Goal: Ask a question

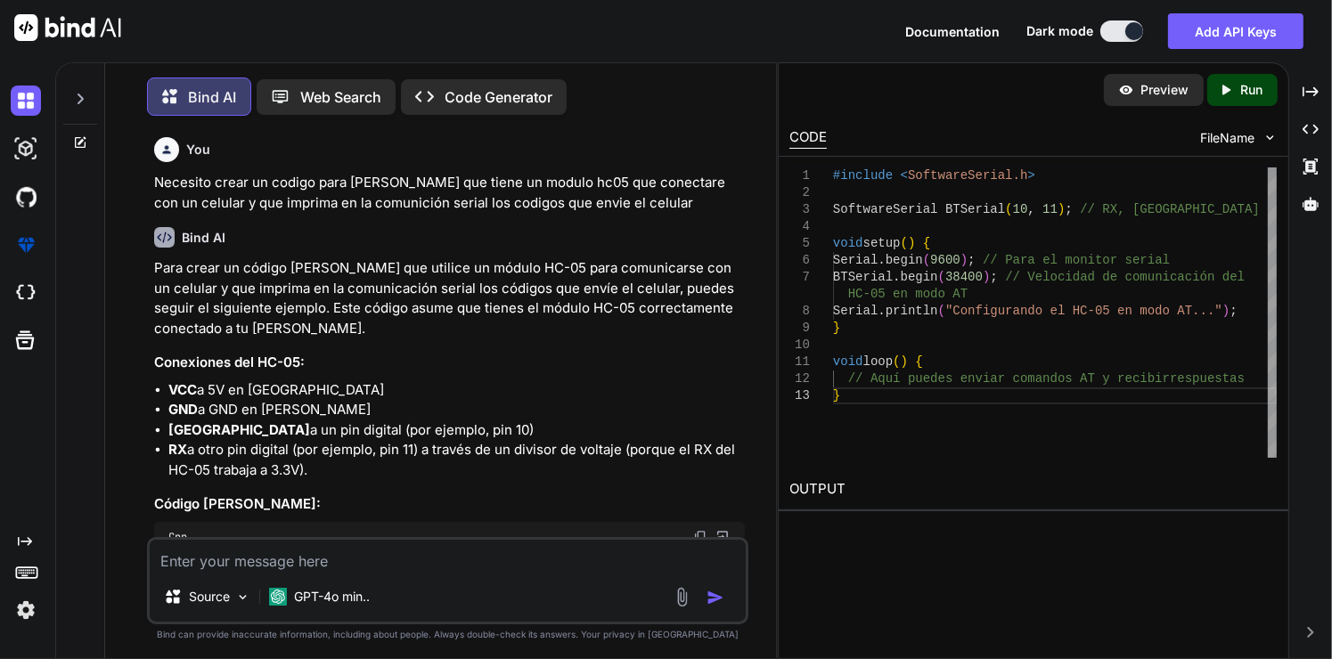
scroll to position [332, 0]
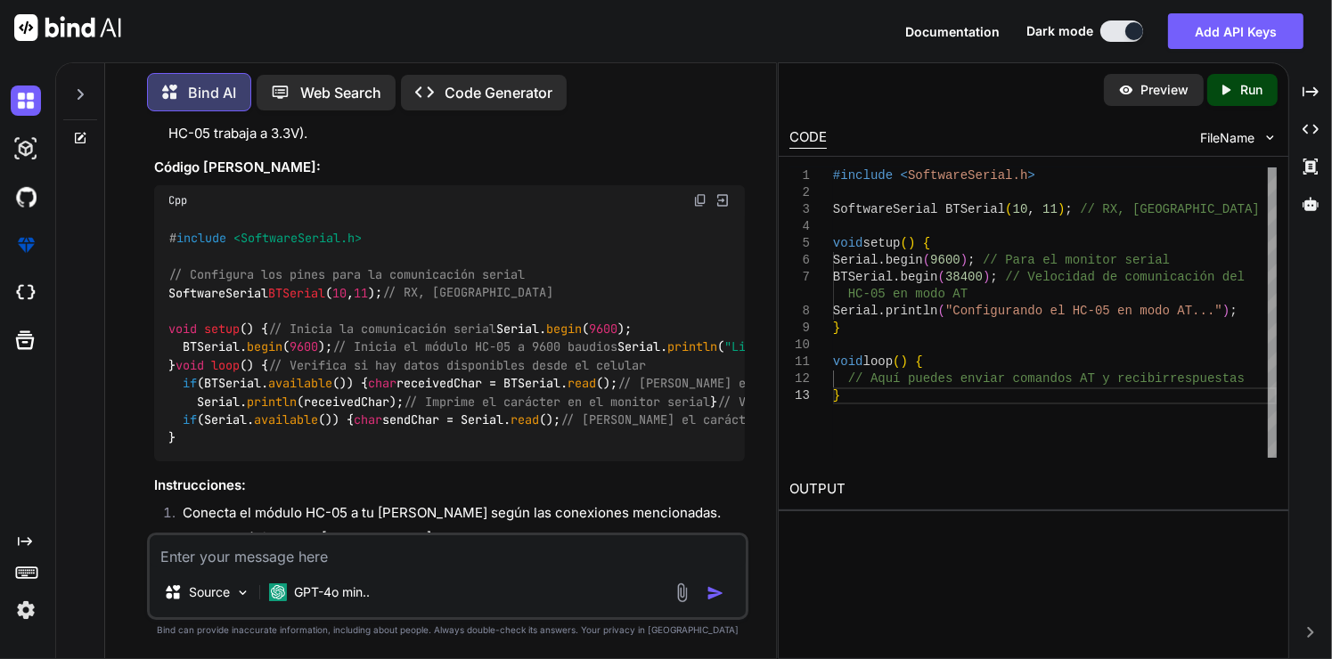
click at [371, 552] on textarea at bounding box center [448, 551] width 597 height 32
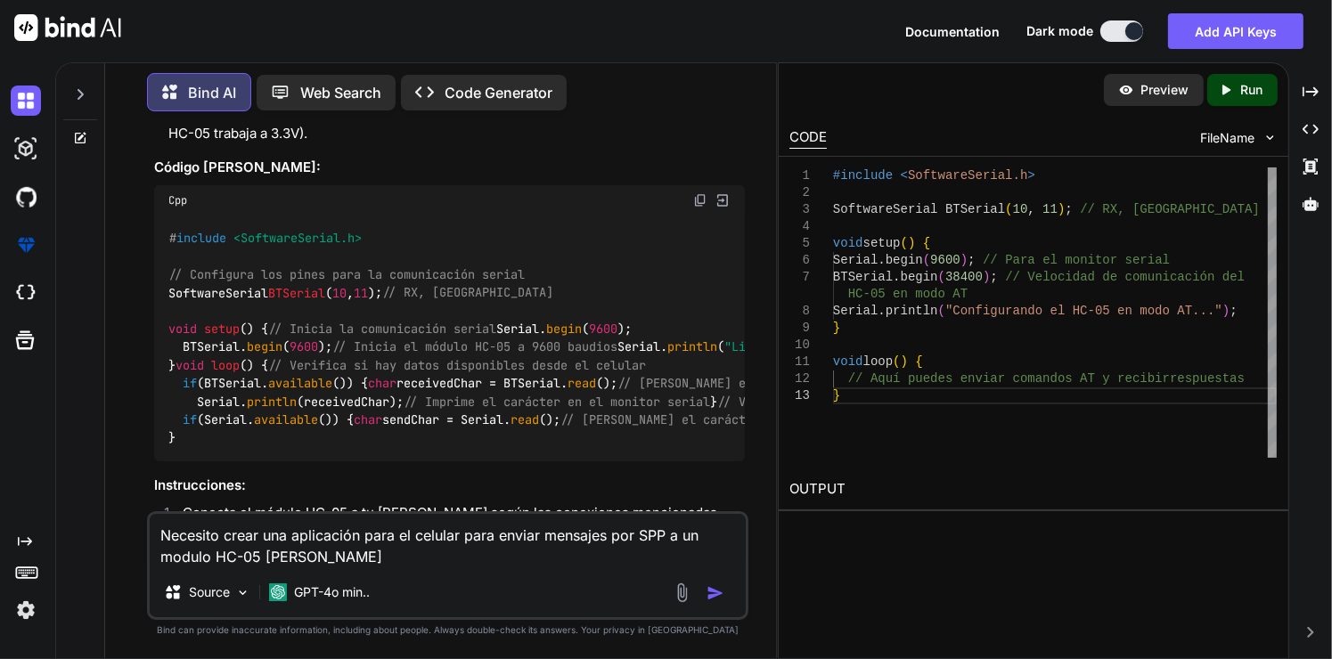
click at [341, 559] on textarea "Necesito crear una aplicación para el celular para enviar mensajes por SPP a un…" at bounding box center [448, 540] width 597 height 53
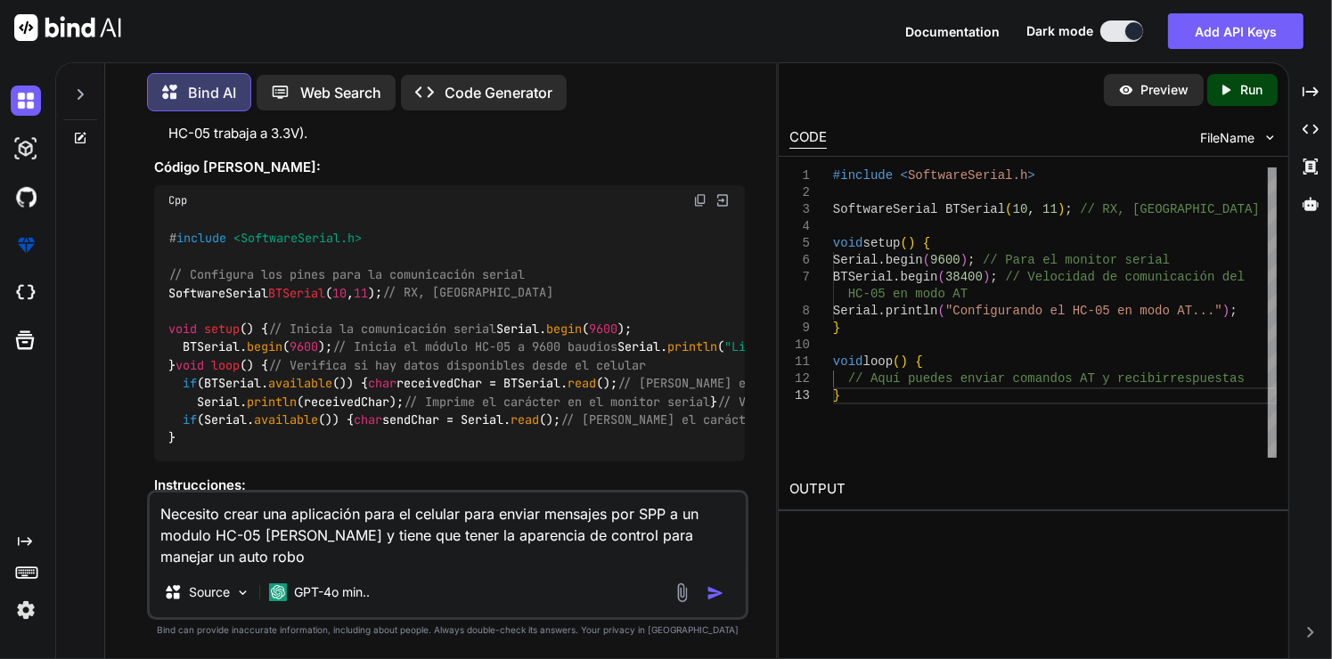
type textarea "Necesito crear una aplicación para el celular para enviar mensajes por SPP a un…"
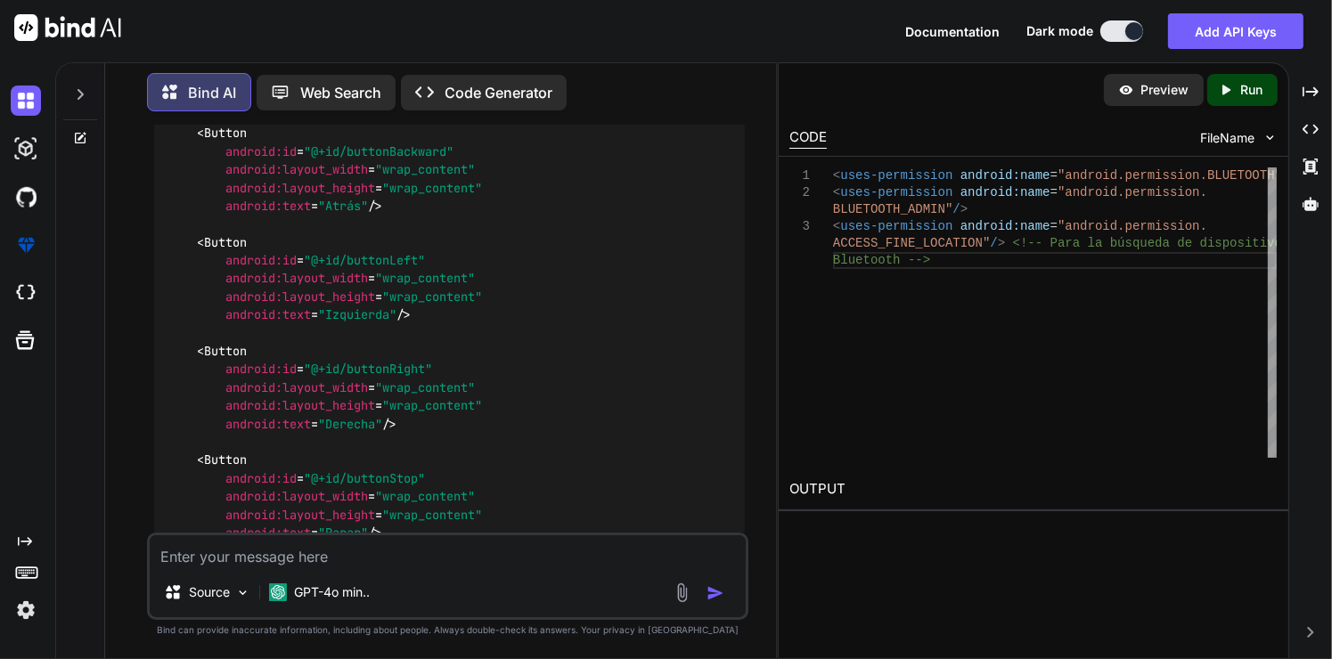
scroll to position [7173, 0]
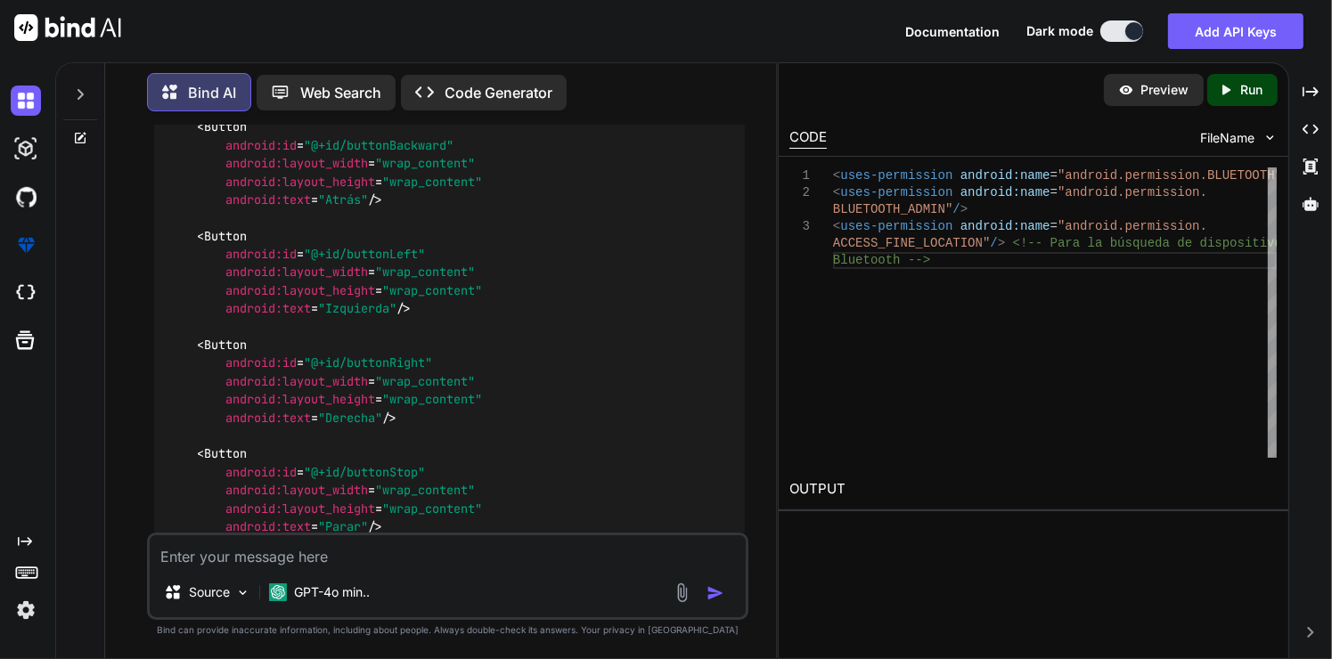
click at [95, 384] on div at bounding box center [80, 358] width 49 height 599
click at [1139, 492] on h2 "OUTPUT" at bounding box center [1032, 490] width 509 height 42
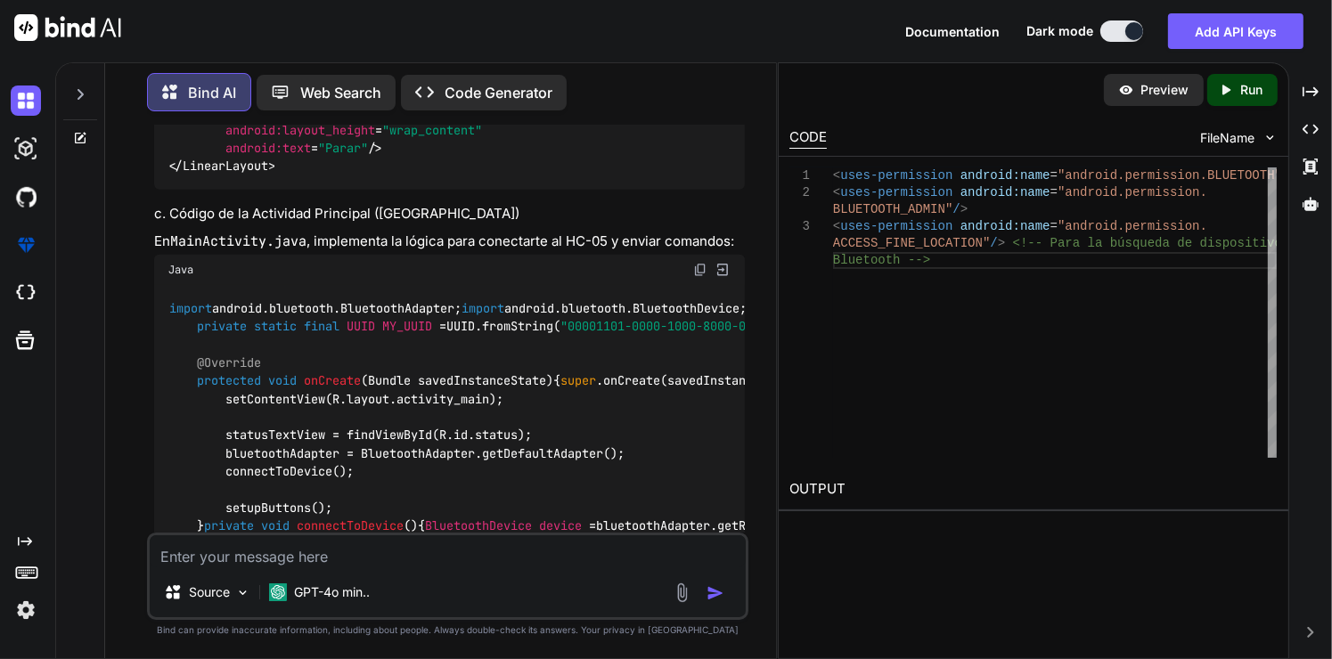
scroll to position [7552, 0]
click at [132, 445] on div "You Necesito crear un codigo para [PERSON_NAME] que tiene un modulo hc05 que co…" at bounding box center [447, 392] width 656 height 533
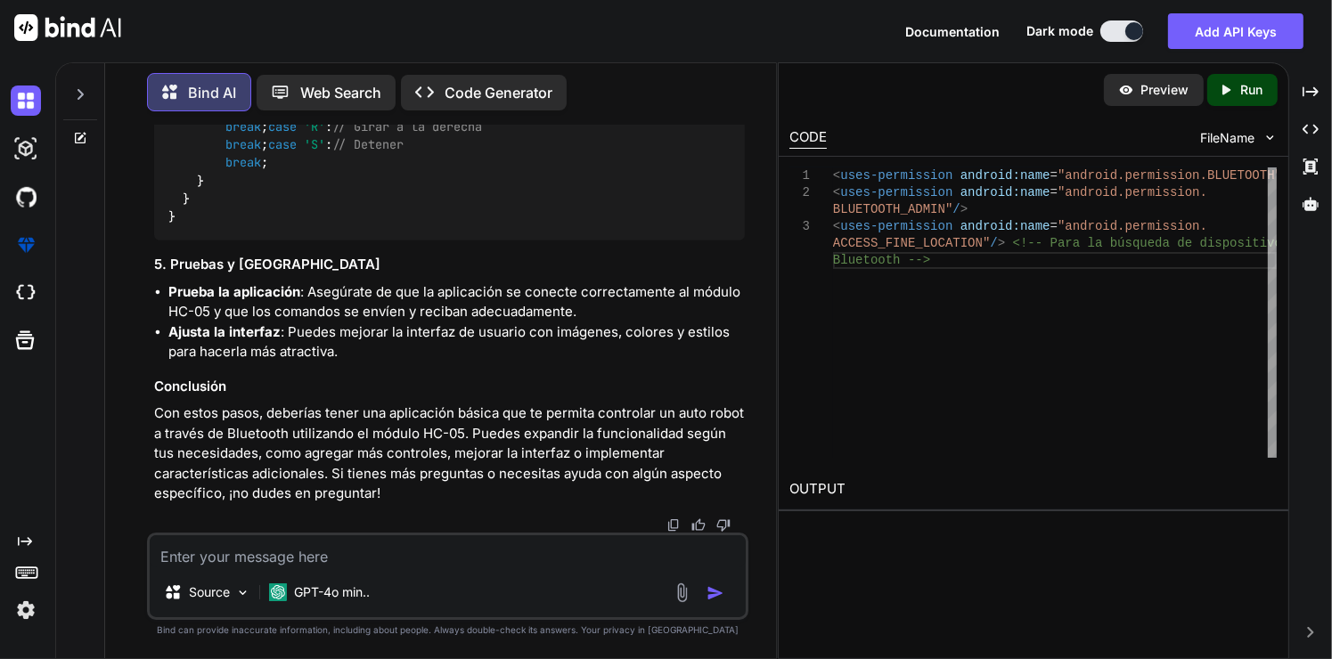
scroll to position [10559, 0]
click at [277, 550] on textarea at bounding box center [448, 551] width 597 height 32
type textarea "Que lenguaje debo escoger para el proyecto Kotlin o java?"
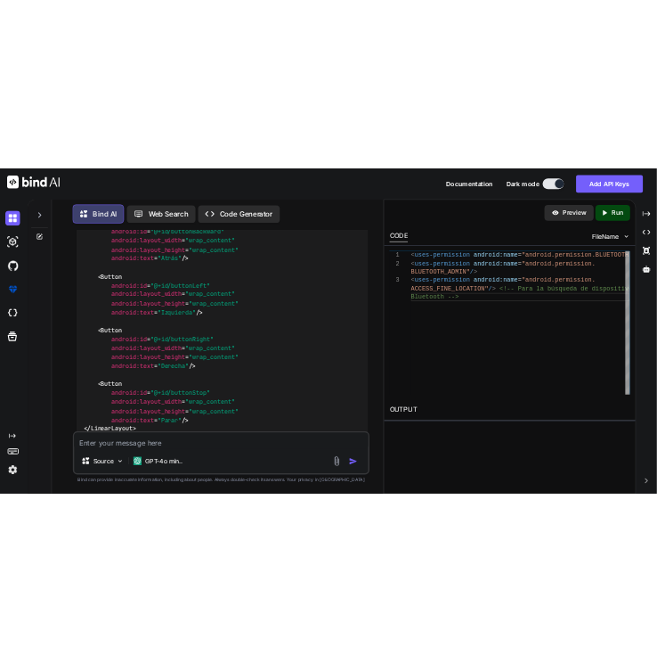
scroll to position [7190, 0]
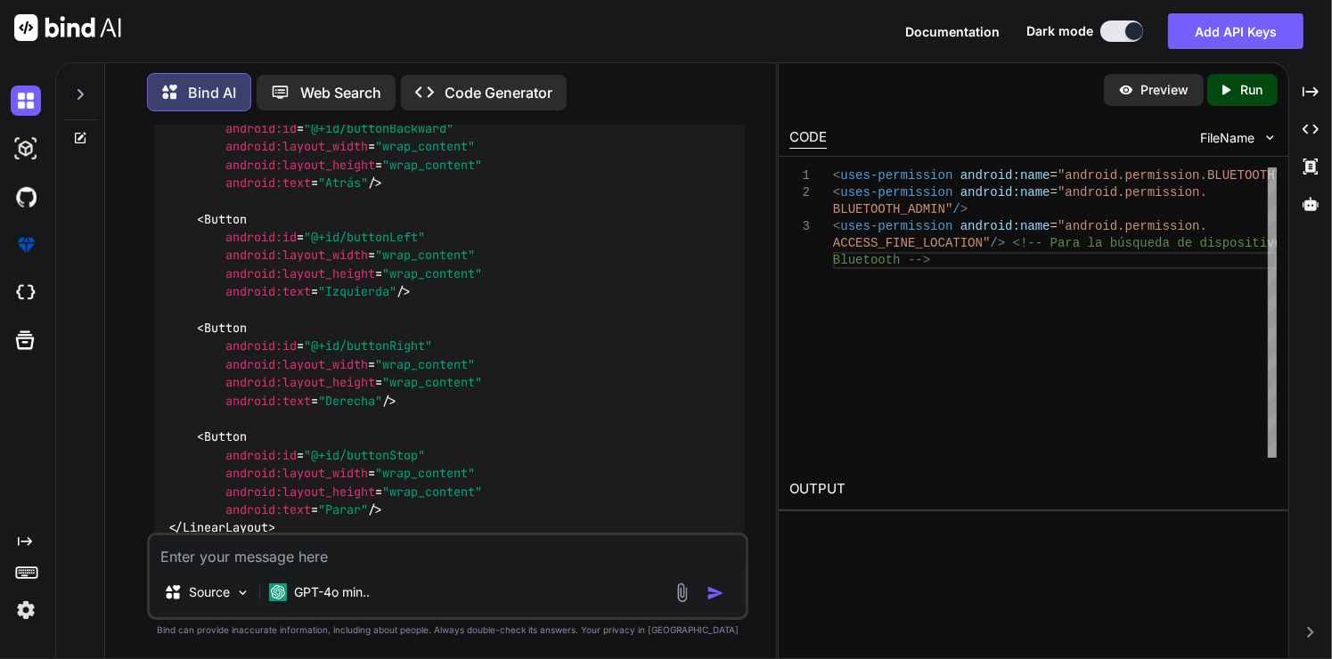
drag, startPoint x: 169, startPoint y: 413, endPoint x: 727, endPoint y: 445, distance: 558.5
copy code "< uses-permission android:name = "android.permission.BLUETOOTH" /> < uses-permi…"
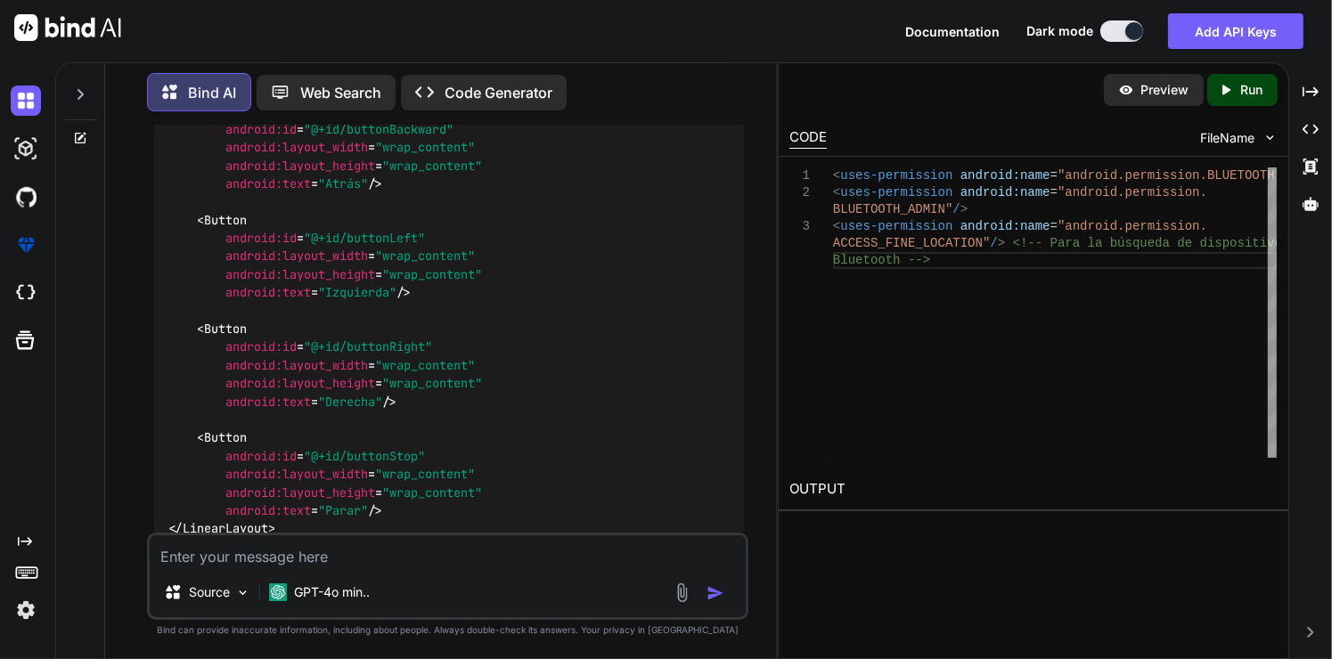
click at [395, 557] on textarea at bounding box center [448, 551] width 597 height 32
type textarea "C"
type textarea "Donde se debe agregar los permisos en androidmanifest?"
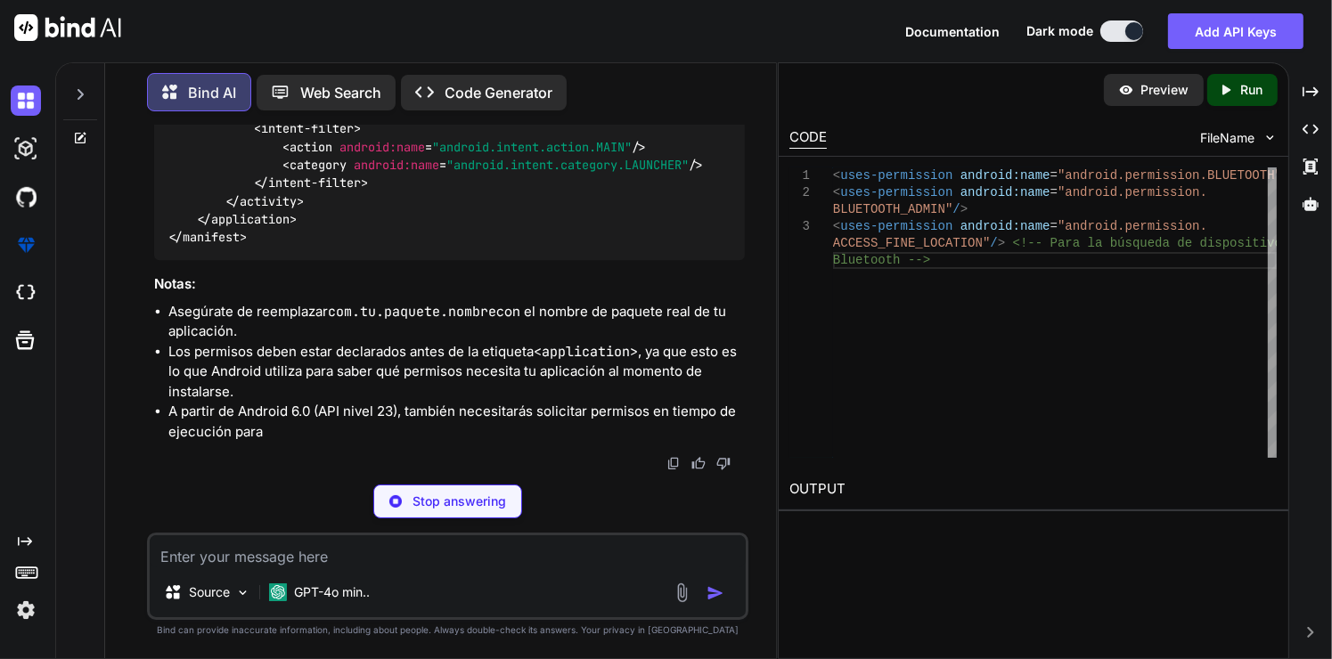
scroll to position [12110, 0]
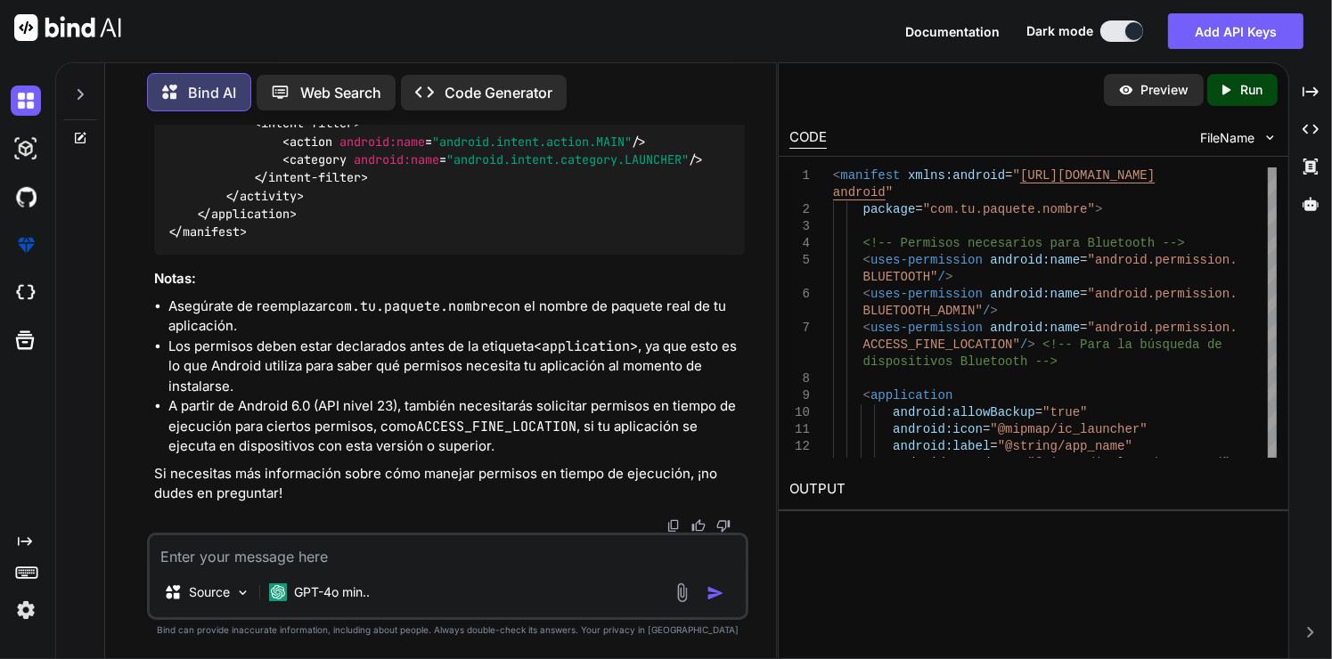
drag, startPoint x: 201, startPoint y: 239, endPoint x: 291, endPoint y: 249, distance: 90.5
click at [291, 240] on code "< manifest xmlns:android = "[URL][DOMAIN_NAME]" package = "com.tu.paquete.nombr…" at bounding box center [627, 32] width 919 height 418
drag, startPoint x: 200, startPoint y: 239, endPoint x: 360, endPoint y: 272, distance: 162.8
click at [360, 240] on code "< manifest xmlns:android = "[URL][DOMAIN_NAME]" package = "com.tu.paquete.nombr…" at bounding box center [627, 32] width 919 height 418
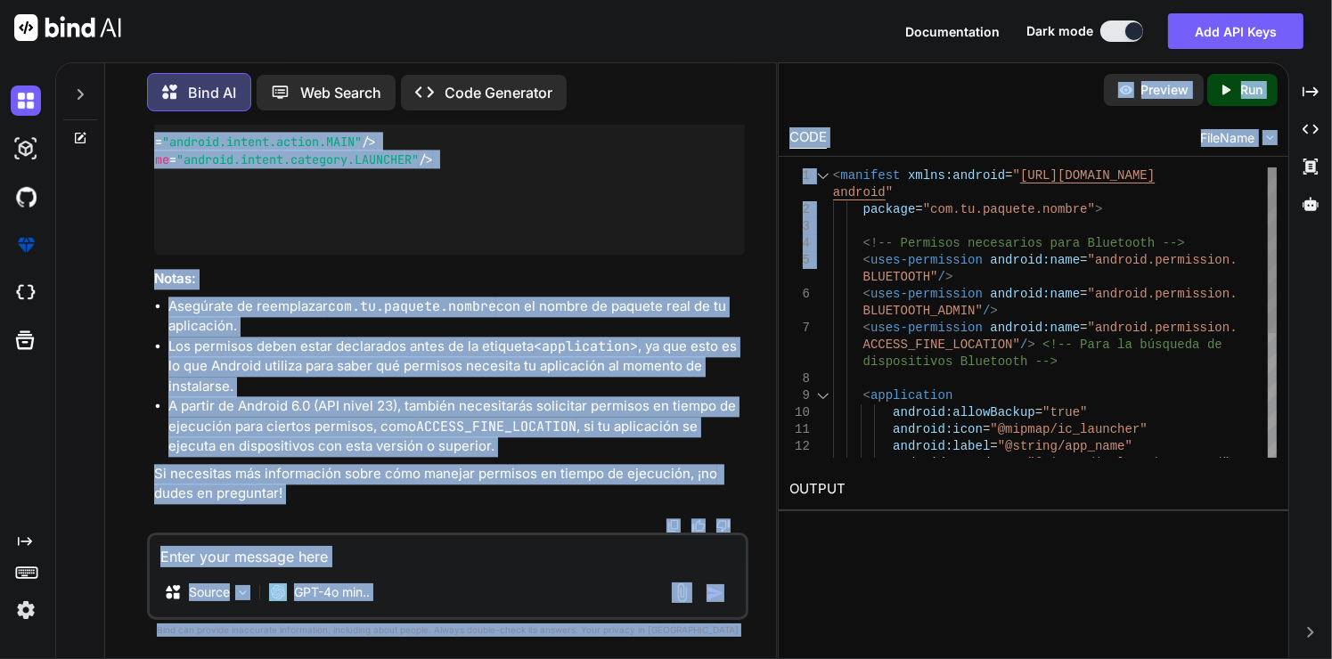
scroll to position [0, 374]
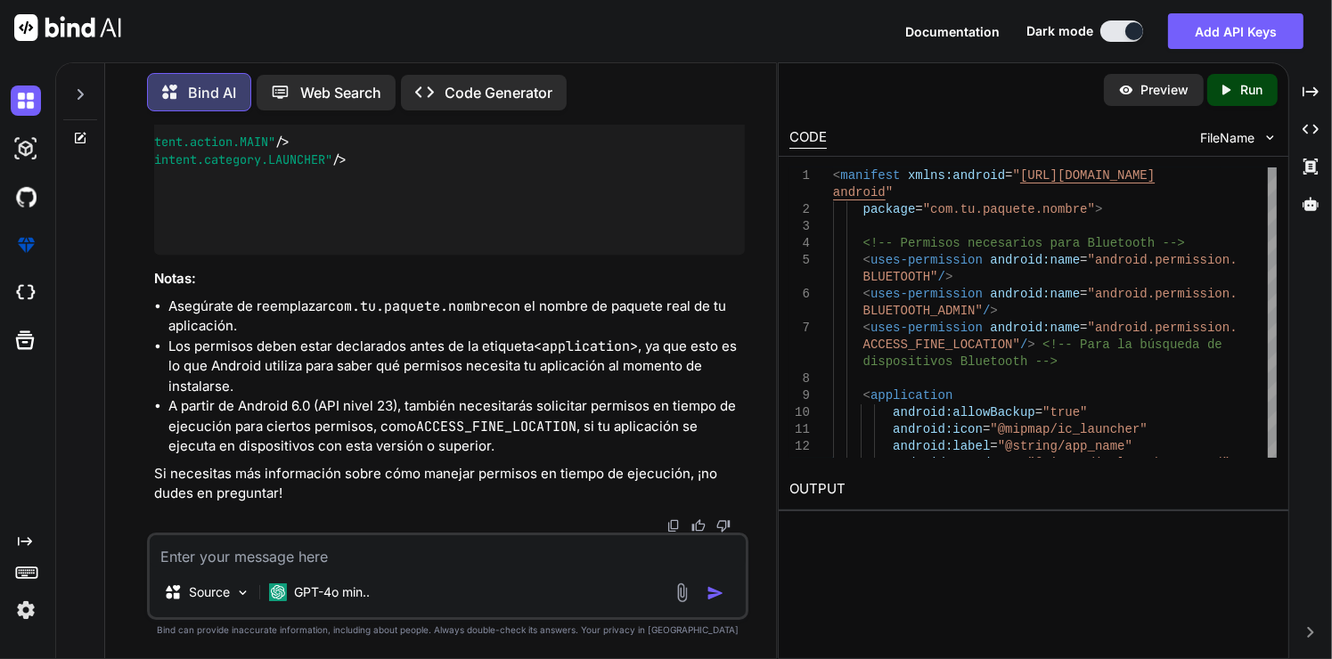
drag, startPoint x: 195, startPoint y: 236, endPoint x: 733, endPoint y: 296, distance: 541.3
click at [733, 255] on div "< manifest xmlns:android = "[URL][DOMAIN_NAME]" package = "com.tu.paquete.nombr…" at bounding box center [449, 32] width 591 height 446
copy code "<!-- Permisos necesarios para Bluetooth --> < uses-permission android:name = "a…"
click at [366, 255] on div "< manifest xmlns:android = "[URL][DOMAIN_NAME]" package = "com.tu.paquete.nombr…" at bounding box center [449, 32] width 591 height 446
drag, startPoint x: 302, startPoint y: 267, endPoint x: 216, endPoint y: 249, distance: 88.2
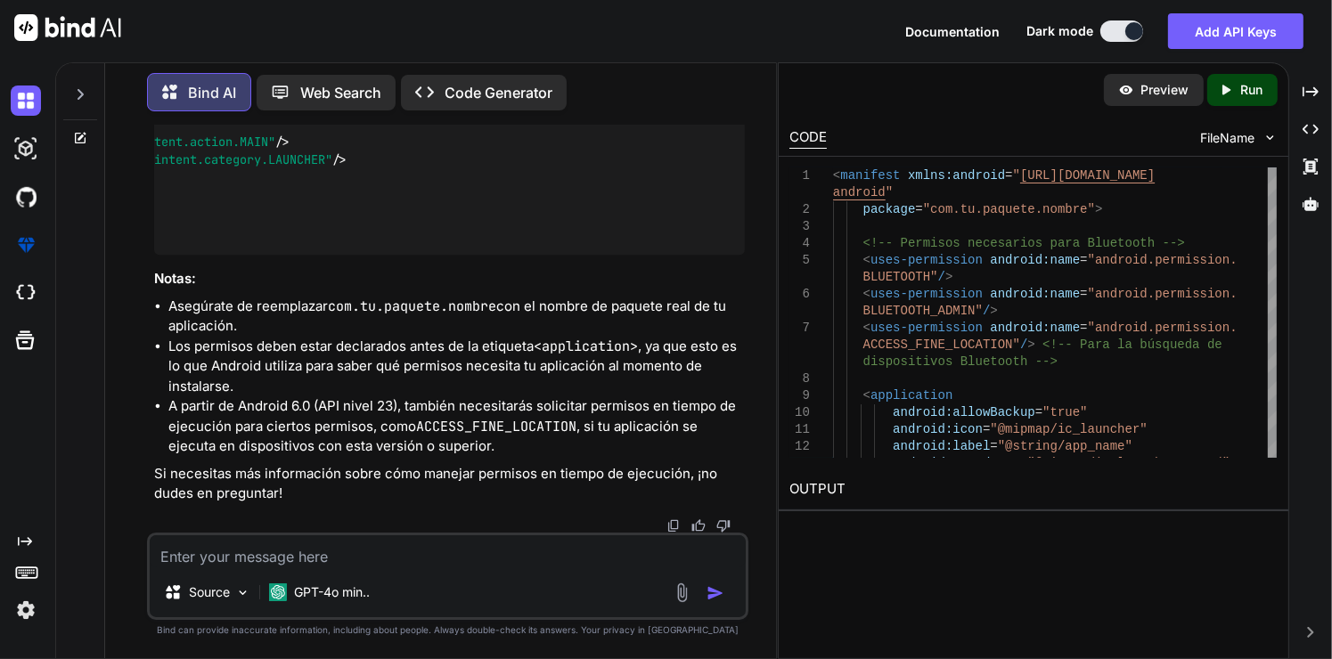
click at [216, 240] on code "< manifest xmlns:android = "[URL][DOMAIN_NAME]" package = "com.tu.paquete.nombr…" at bounding box center [271, 32] width 919 height 418
click at [281, 253] on div "< manifest xmlns:android = "[URL][DOMAIN_NAME]" package = "com.tu.paquete.nombr…" at bounding box center [449, 32] width 591 height 446
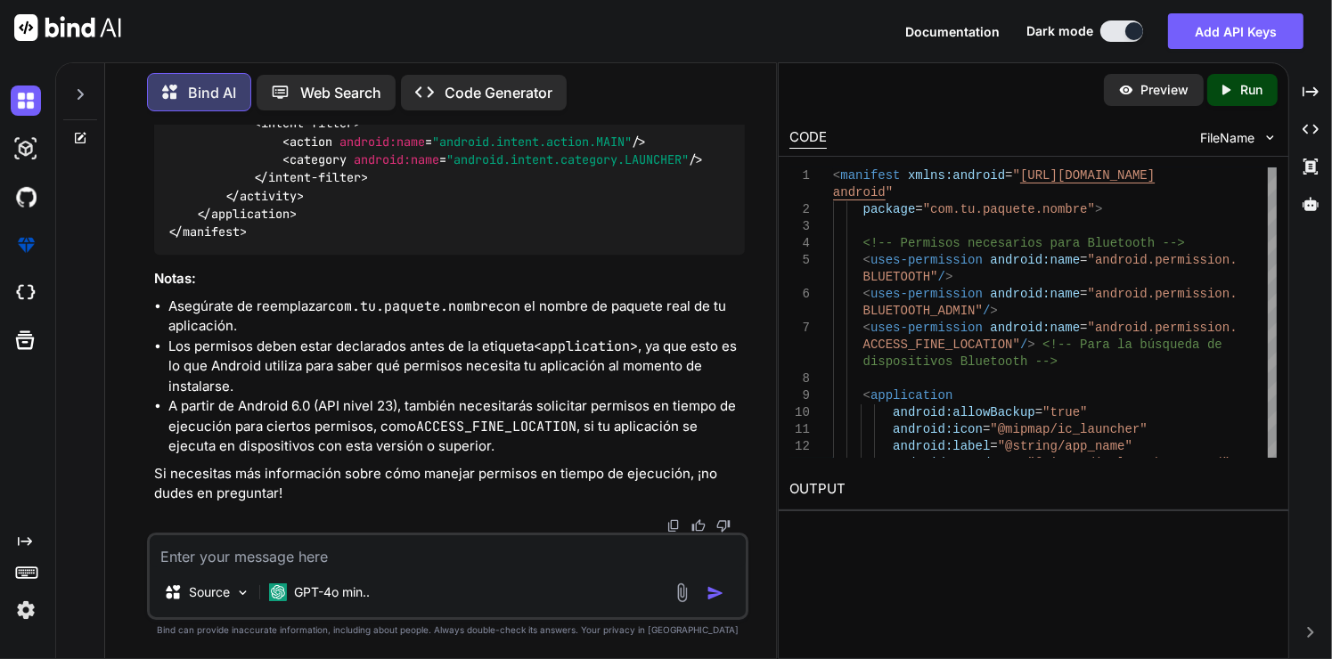
drag, startPoint x: 282, startPoint y: 255, endPoint x: 197, endPoint y: 254, distance: 85.5
click at [197, 254] on div "< manifest xmlns:android = "[URL][DOMAIN_NAME]" package = "com.tu.paquete.nombr…" at bounding box center [449, 32] width 591 height 446
copy span "< uses-permission android:name = "android.permission.BLUETOOTH" />"
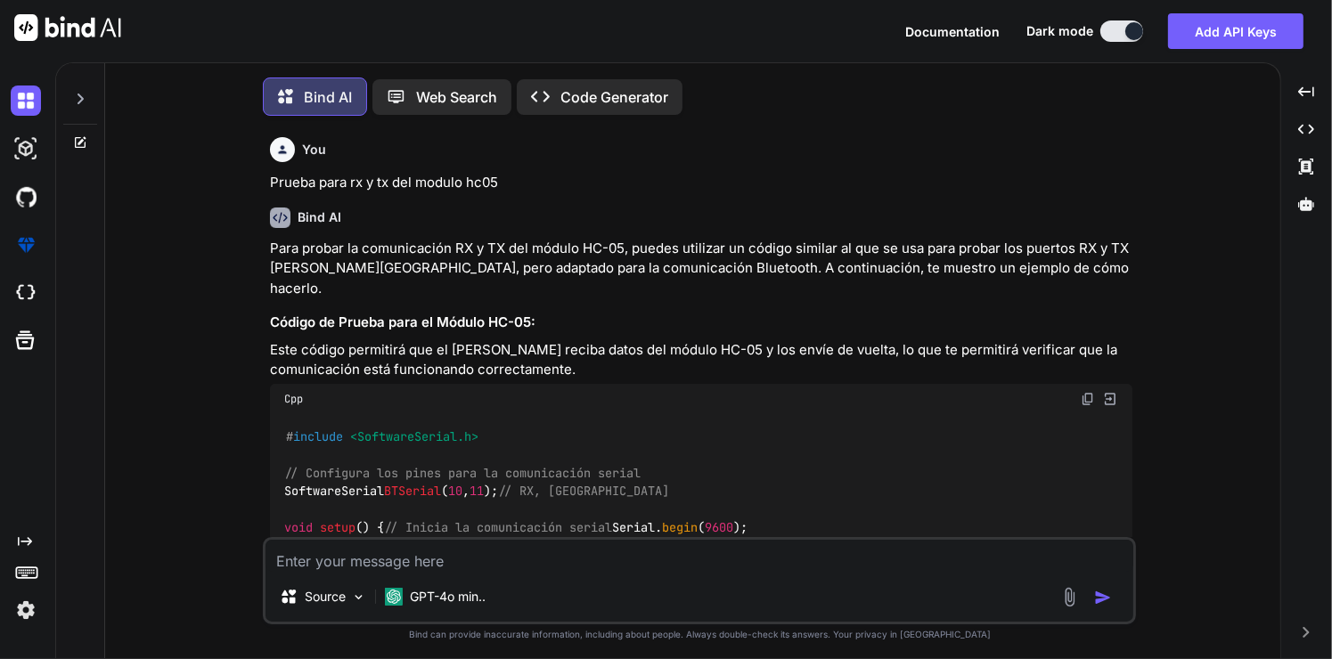
type textarea "x"
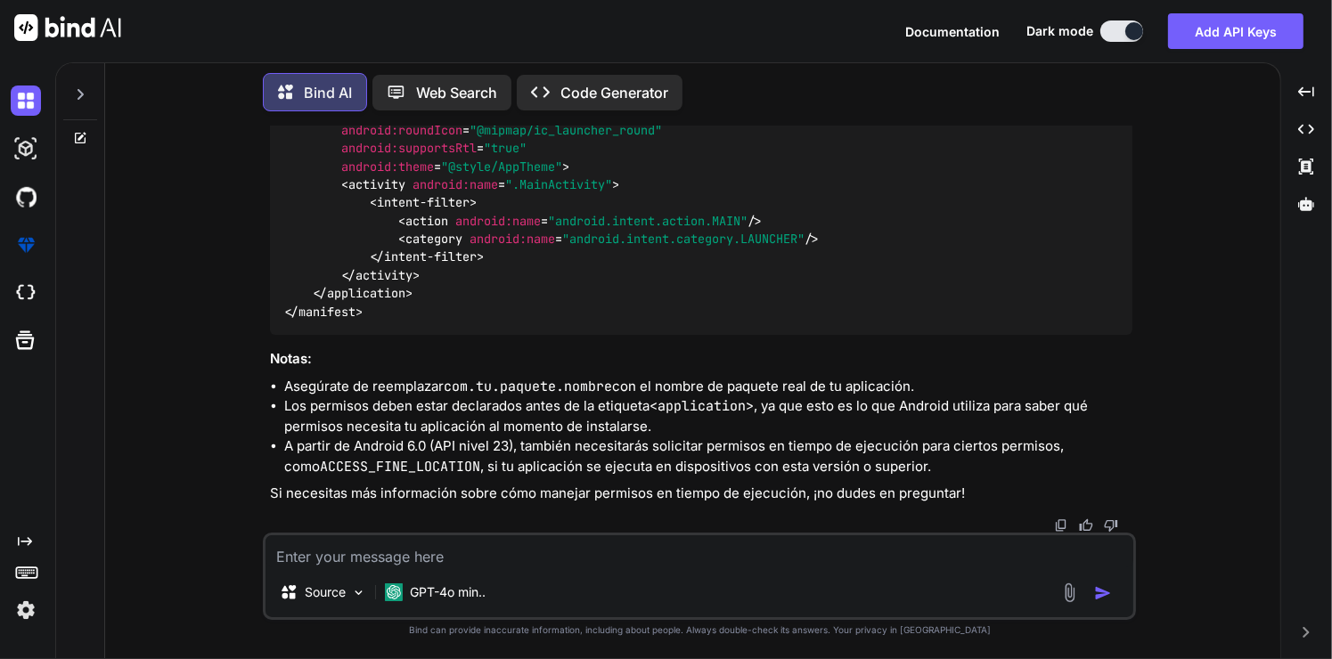
scroll to position [6655, 0]
